Goal: Transaction & Acquisition: Purchase product/service

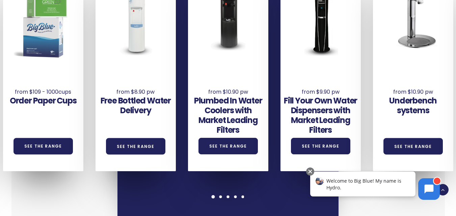
scroll to position [473, 0]
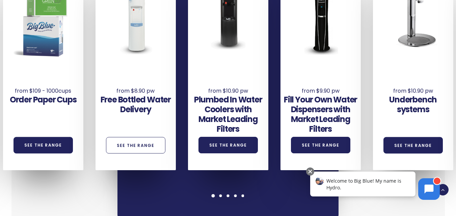
click at [141, 146] on link "See the Range" at bounding box center [135, 145] width 59 height 17
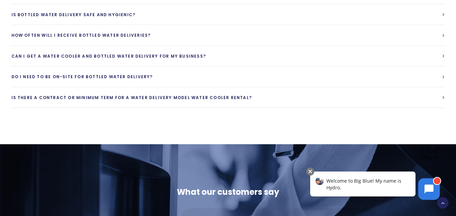
scroll to position [1992, 0]
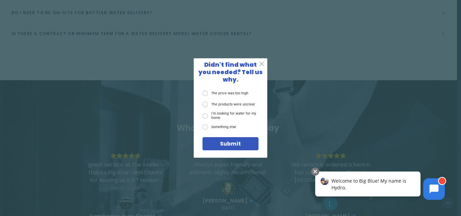
click at [262, 65] on span "X" at bounding box center [261, 63] width 5 height 7
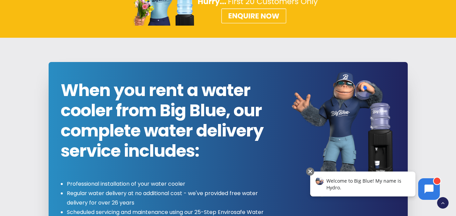
scroll to position [0, 0]
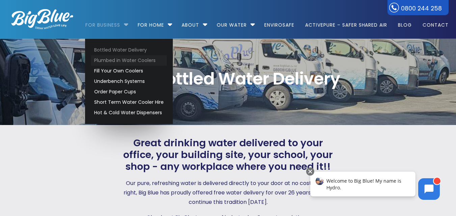
click at [102, 61] on link "Plumbed in Water Coolers" at bounding box center [129, 60] width 76 height 10
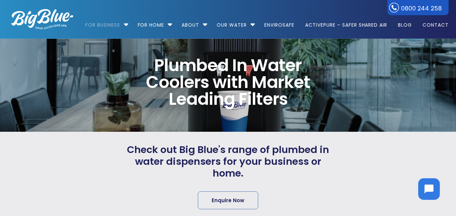
click at [28, 18] on img at bounding box center [42, 19] width 62 height 20
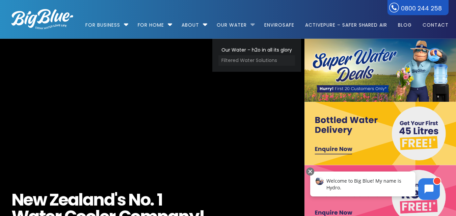
click at [236, 59] on link "Filtered Water Solutions" at bounding box center [256, 60] width 77 height 10
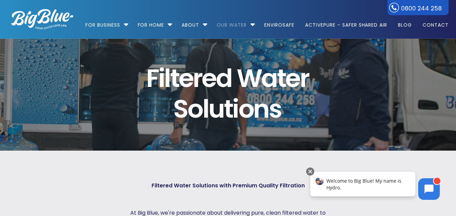
click at [64, 21] on img at bounding box center [42, 19] width 62 height 20
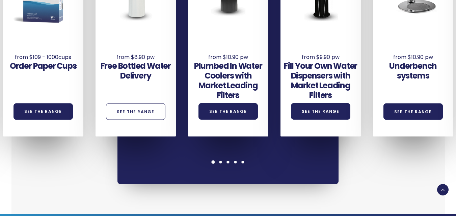
click at [137, 109] on link "See the Range" at bounding box center [135, 111] width 59 height 17
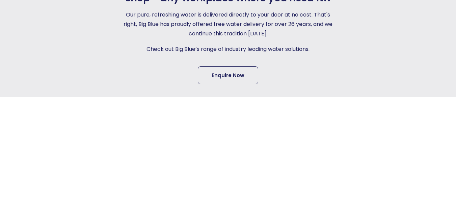
click at [229, 73] on link "Enquire Now" at bounding box center [228, 76] width 60 height 18
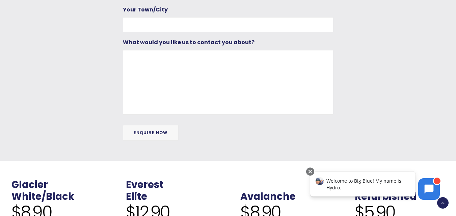
scroll to position [439, 0]
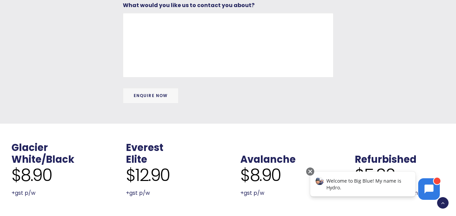
click at [155, 95] on input "Enquire Now" at bounding box center [151, 96] width 56 height 16
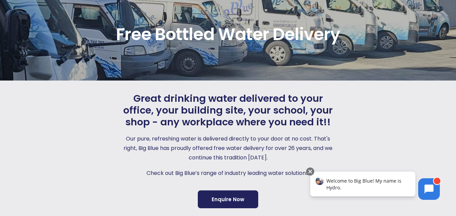
scroll to position [0, 0]
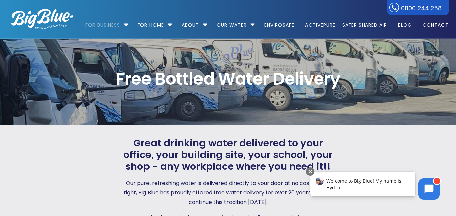
click at [51, 17] on img at bounding box center [42, 19] width 62 height 20
